Goal: Information Seeking & Learning: Compare options

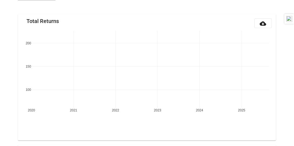
scroll to position [63, 0]
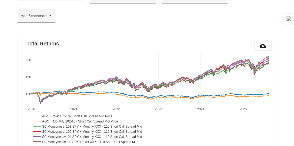
scroll to position [63, 0]
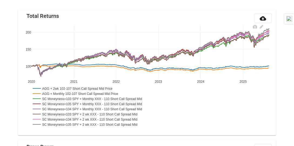
click at [83, 89] on rect at bounding box center [77, 88] width 92 height 5
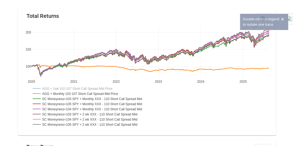
click at [82, 92] on rect at bounding box center [80, 93] width 99 height 5
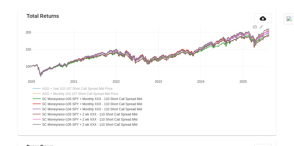
click at [60, 98] on rect at bounding box center [93, 98] width 125 height 5
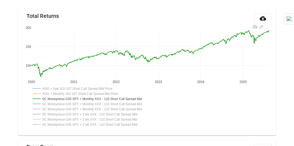
click at [59, 102] on rect at bounding box center [94, 103] width 126 height 5
click at [59, 104] on rect at bounding box center [94, 103] width 126 height 5
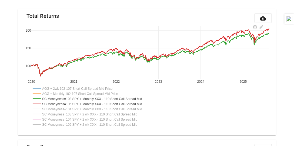
click at [59, 98] on rect at bounding box center [93, 98] width 125 height 5
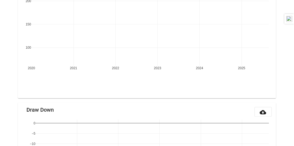
scroll to position [109, 0]
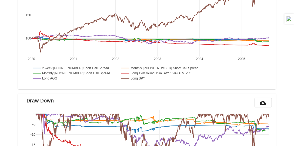
click at [70, 72] on rect at bounding box center [73, 72] width 85 height 5
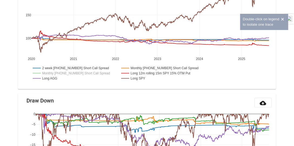
click at [56, 77] on rect at bounding box center [45, 78] width 29 height 5
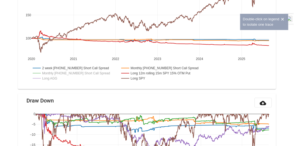
click at [144, 67] on rect at bounding box center [164, 67] width 88 height 5
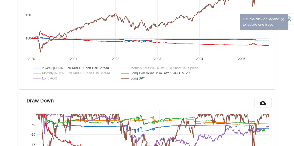
click at [144, 73] on rect at bounding box center [159, 72] width 79 height 5
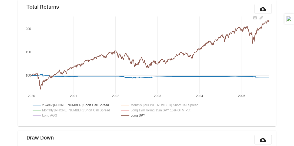
scroll to position [63, 0]
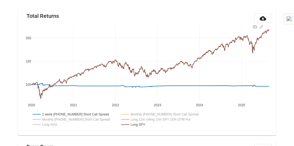
click at [72, 118] on rect at bounding box center [73, 119] width 85 height 5
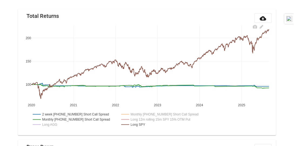
click at [75, 118] on rect at bounding box center [73, 119] width 85 height 5
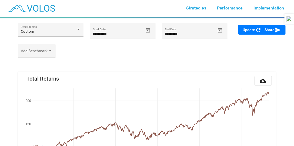
scroll to position [0, 0]
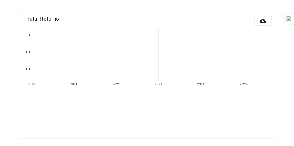
scroll to position [63, 0]
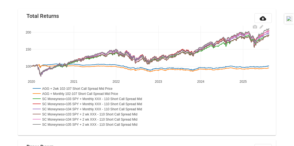
click at [80, 123] on rect at bounding box center [91, 124] width 120 height 5
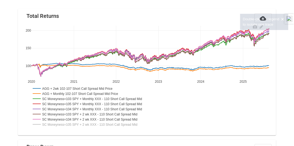
click at [80, 112] on rect at bounding box center [90, 113] width 119 height 5
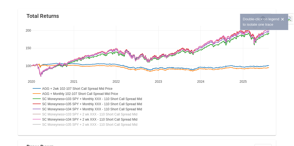
click at [79, 108] on rect at bounding box center [94, 108] width 126 height 5
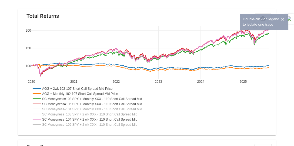
click at [78, 104] on rect at bounding box center [94, 103] width 126 height 5
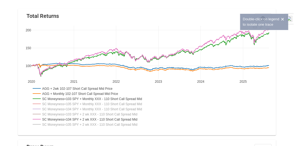
click at [84, 98] on rect at bounding box center [93, 98] width 125 height 5
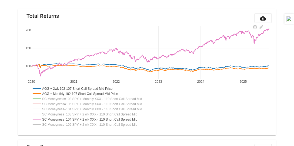
click at [85, 93] on rect at bounding box center [80, 93] width 99 height 5
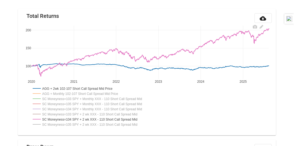
click at [85, 87] on rect at bounding box center [77, 88] width 92 height 5
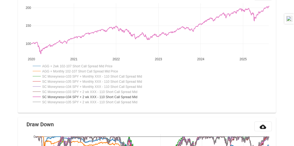
scroll to position [92, 0]
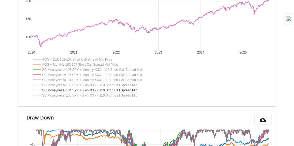
drag, startPoint x: 155, startPoint y: 94, endPoint x: 118, endPoint y: 84, distance: 38.7
click at [118, 84] on g "AGG + 2wk 102-107 Short Call Spread Mid Price AGG + Monthly 102-107 Short Call …" at bounding box center [94, 77] width 126 height 44
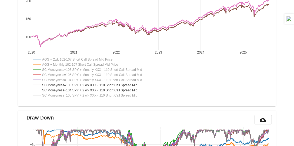
click at [118, 84] on rect at bounding box center [90, 84] width 119 height 5
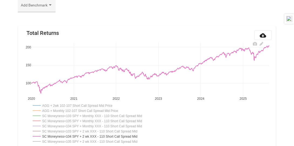
scroll to position [62, 0]
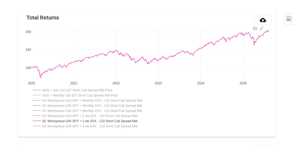
click at [189, 95] on div "2020 2021 2022 2023 2024 2025 100 150 200 AGG + 2wk 102-107 Short Call Spread M…" at bounding box center [147, 79] width 250 height 108
drag, startPoint x: 154, startPoint y: 126, endPoint x: 100, endPoint y: 110, distance: 56.2
click at [100, 110] on g "AGG + 2wk 102-107 Short Call Spread Mid Price AGG + Monthly 102-107 Short Call …" at bounding box center [94, 108] width 126 height 44
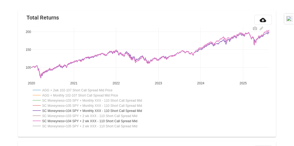
click at [98, 110] on rect at bounding box center [94, 110] width 126 height 5
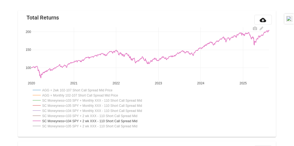
click at [96, 120] on rect at bounding box center [90, 120] width 119 height 5
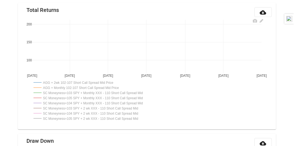
scroll to position [77, 0]
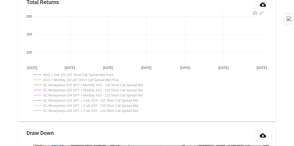
click at [102, 105] on rect at bounding box center [91, 105] width 119 height 5
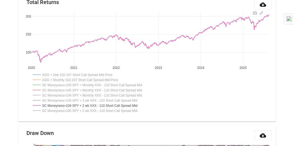
click at [100, 106] on rect at bounding box center [90, 105] width 119 height 5
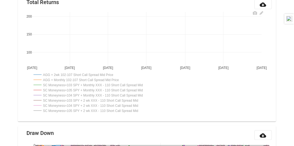
click at [100, 106] on rect at bounding box center [91, 105] width 119 height 5
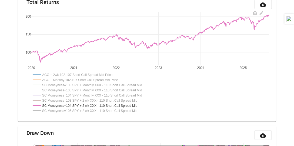
click at [104, 105] on rect at bounding box center [90, 105] width 119 height 5
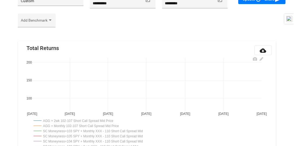
scroll to position [31, 0]
